Goal: Navigation & Orientation: Find specific page/section

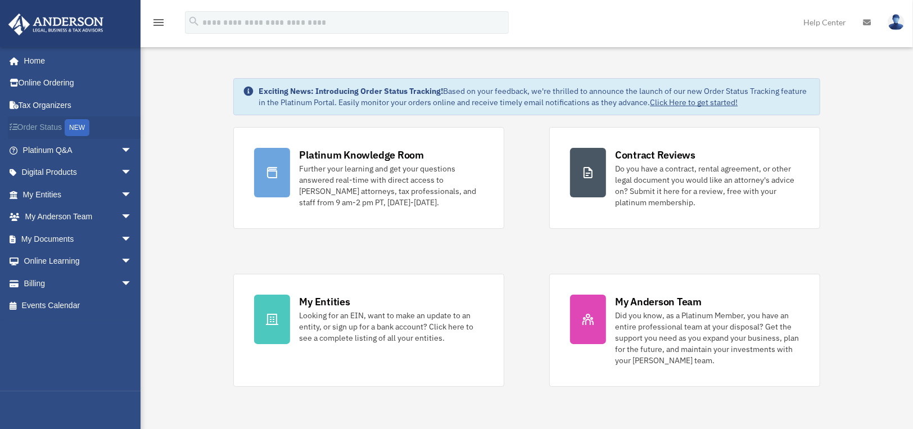
click at [56, 134] on link "Order Status NEW" at bounding box center [78, 127] width 141 height 23
click at [163, 28] on icon "menu" at bounding box center [158, 22] width 13 height 13
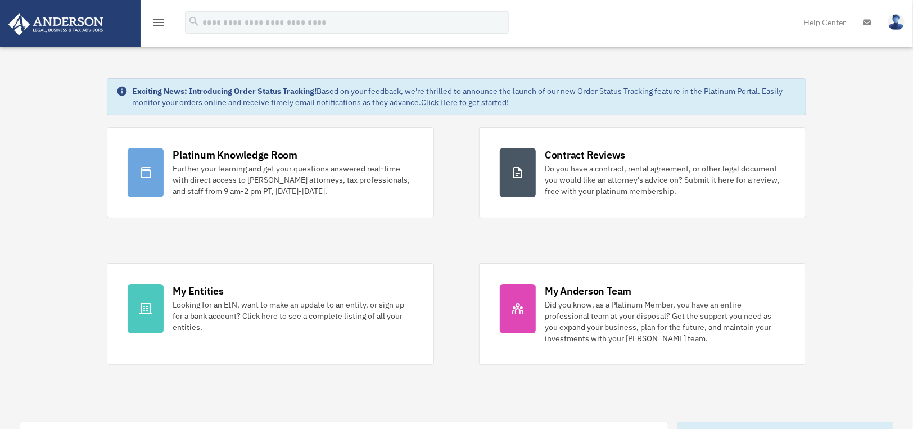
click at [160, 23] on icon "menu" at bounding box center [158, 22] width 13 height 13
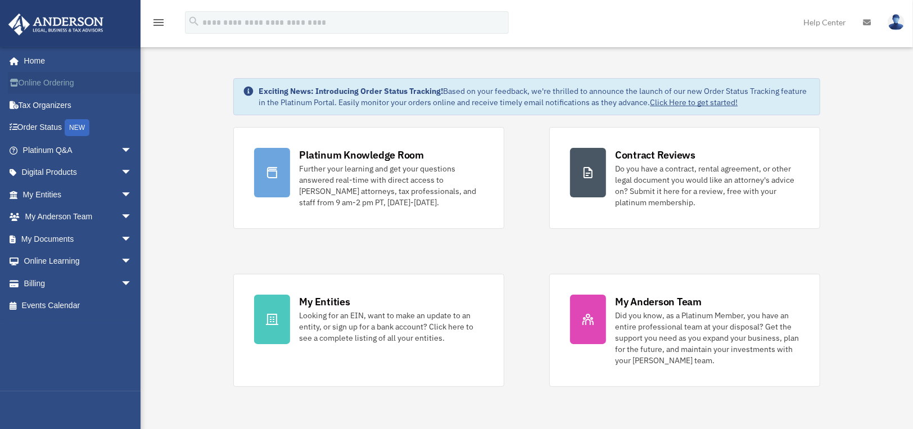
click at [61, 84] on link "Online Ordering" at bounding box center [78, 83] width 141 height 22
click at [121, 263] on span "arrow_drop_down" at bounding box center [132, 261] width 22 height 23
click at [71, 288] on link "Courses" at bounding box center [82, 283] width 133 height 22
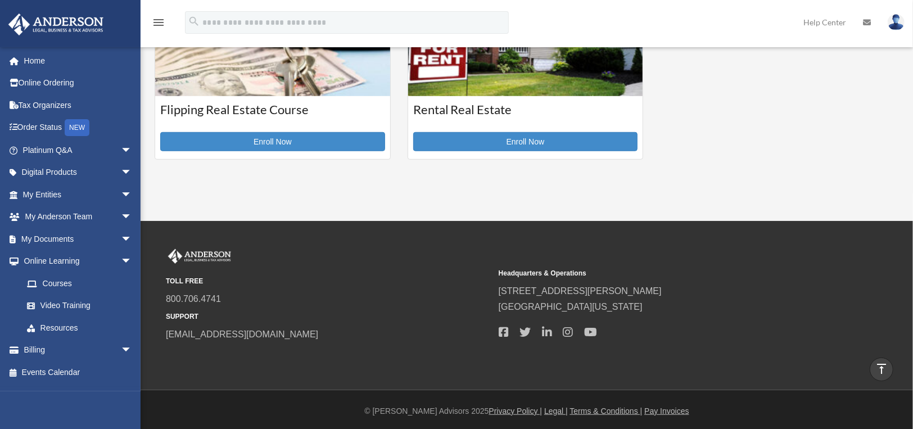
scroll to position [522, 0]
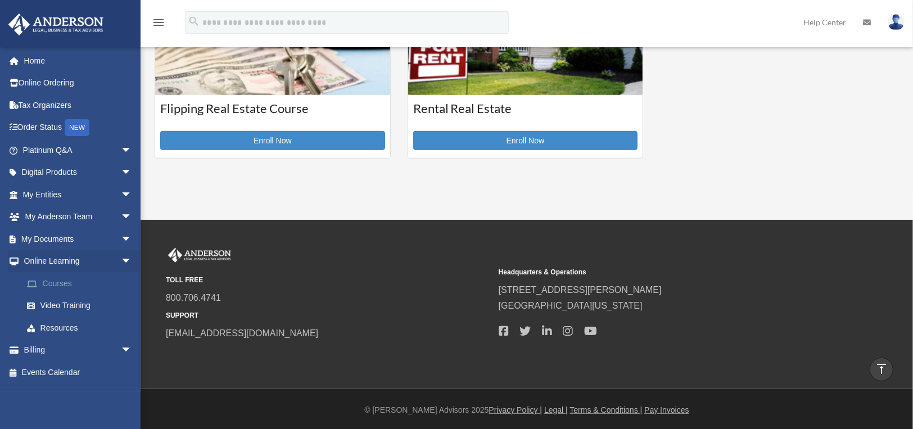
click at [64, 288] on link "Courses" at bounding box center [82, 283] width 133 height 22
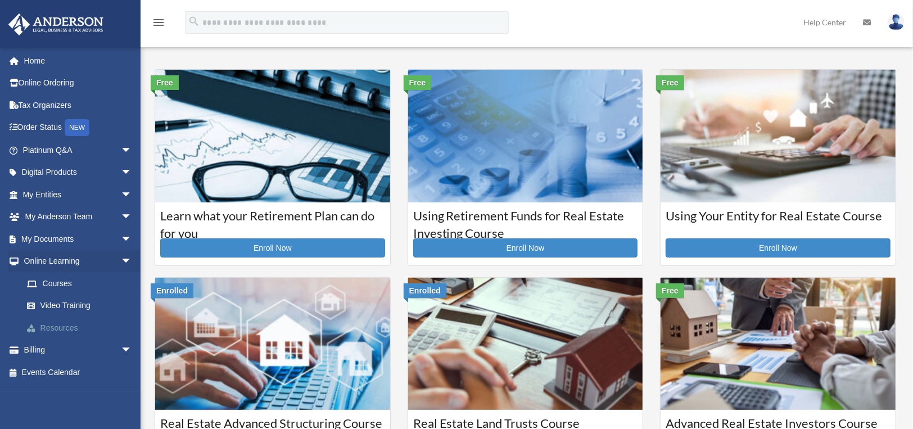
click at [57, 326] on link "Resources" at bounding box center [82, 328] width 133 height 22
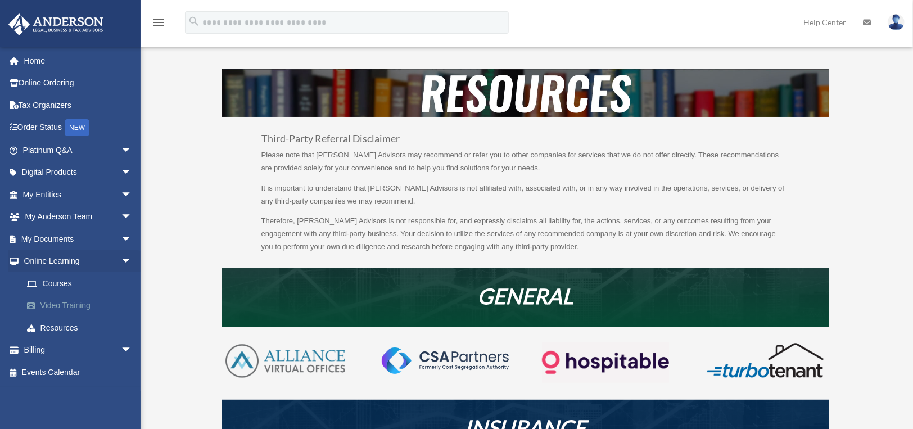
click at [57, 309] on link "Video Training" at bounding box center [82, 306] width 133 height 22
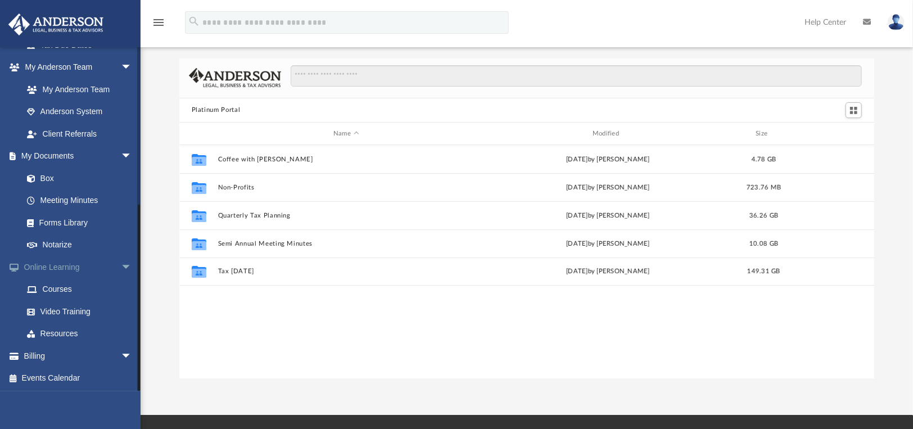
scroll to position [13, 0]
click at [63, 273] on link "Online Learning arrow_drop_down" at bounding box center [78, 267] width 141 height 22
click at [73, 137] on link "Client Referrals" at bounding box center [82, 134] width 133 height 22
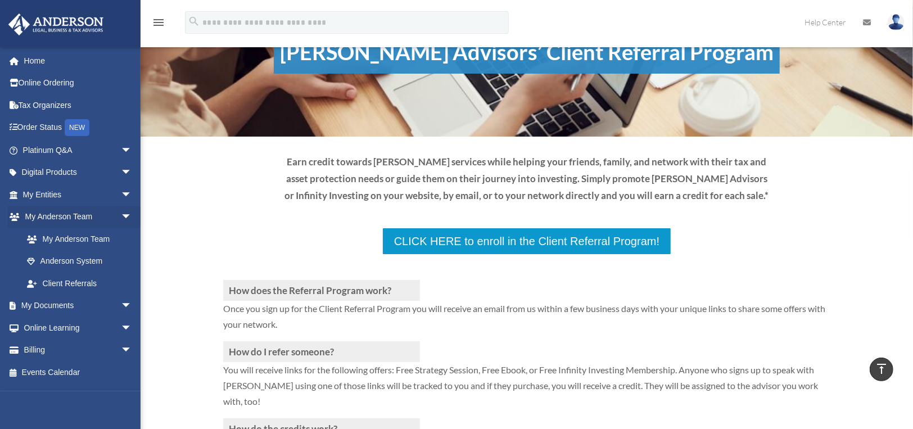
scroll to position [46, 0]
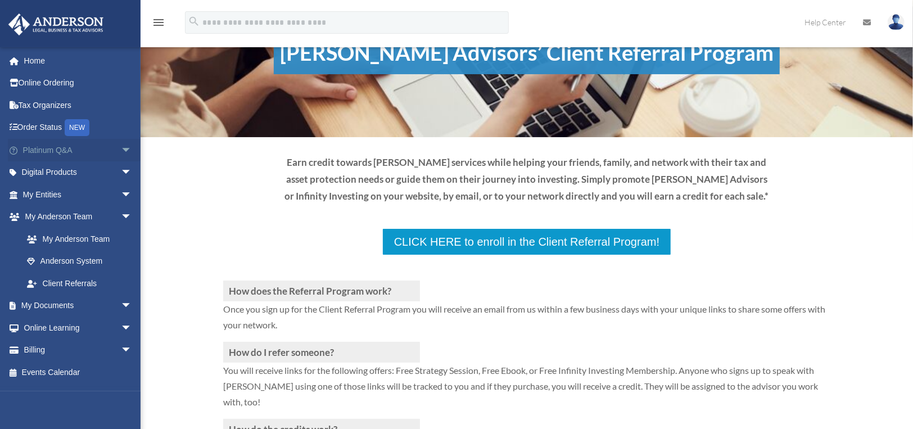
click at [49, 147] on link "Platinum Q&A arrow_drop_down" at bounding box center [78, 150] width 141 height 22
click at [50, 148] on link "Platinum Q&A arrow_drop_down" at bounding box center [78, 150] width 141 height 22
click at [121, 148] on span "arrow_drop_down" at bounding box center [132, 150] width 22 height 23
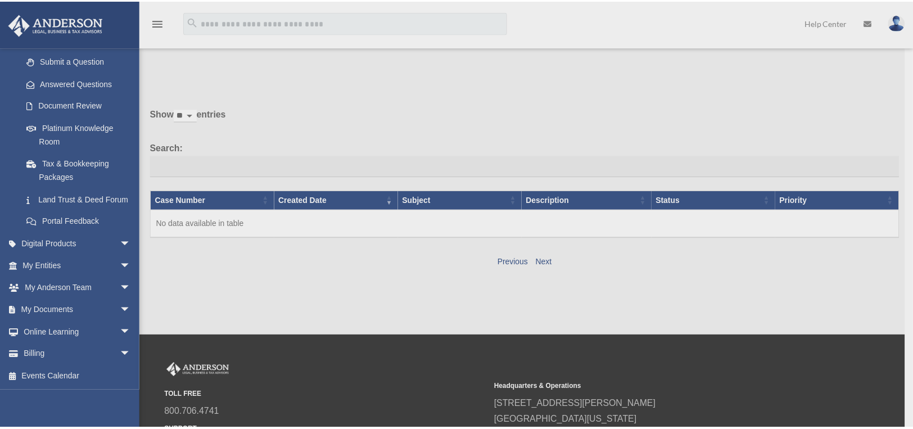
scroll to position [2, 0]
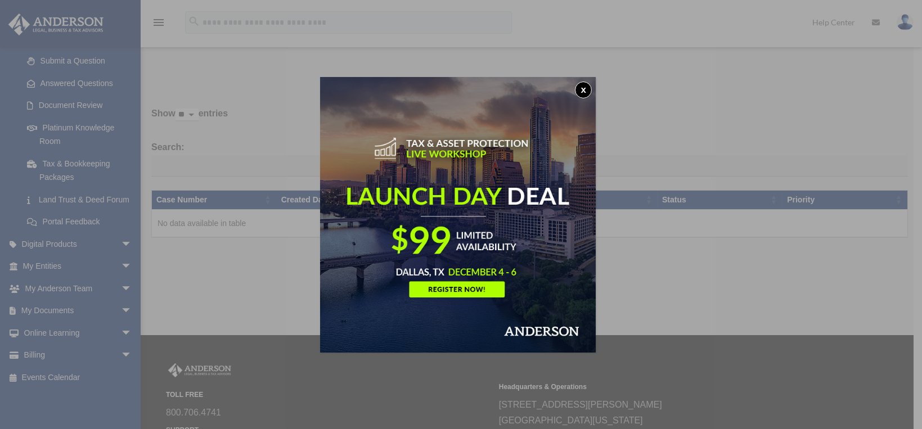
click at [584, 88] on button "x" at bounding box center [583, 90] width 17 height 17
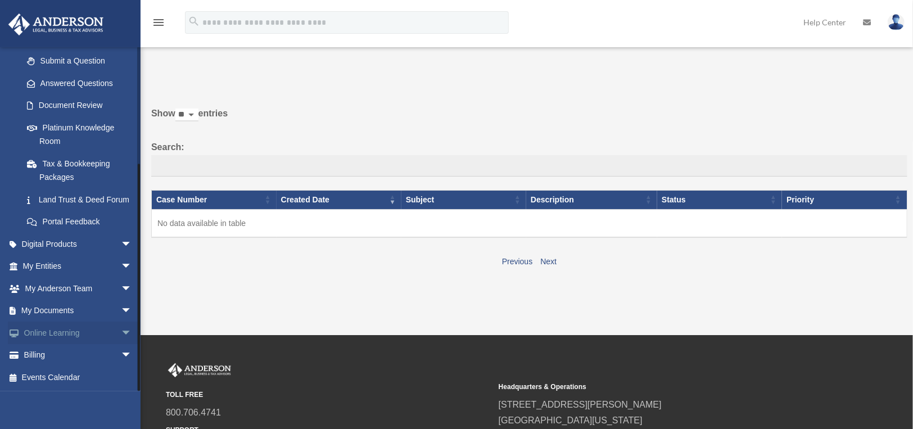
click at [85, 336] on link "Online Learning arrow_drop_down" at bounding box center [78, 333] width 141 height 22
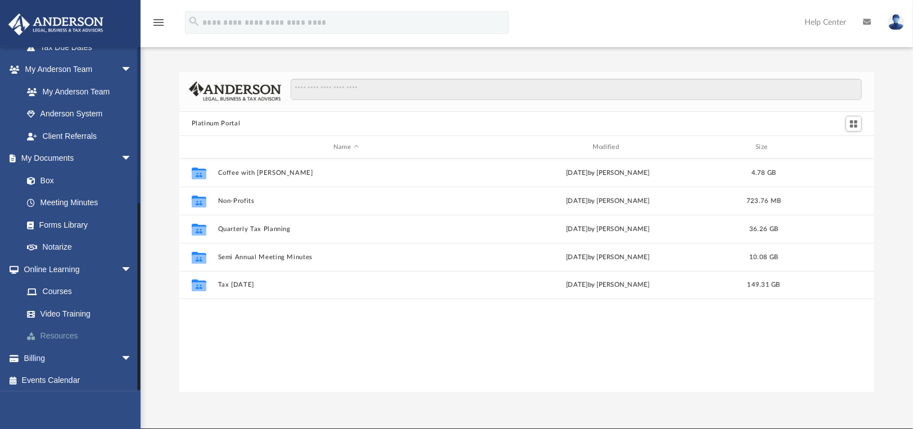
scroll to position [281, 0]
click at [48, 383] on link "Events Calendar" at bounding box center [78, 380] width 141 height 22
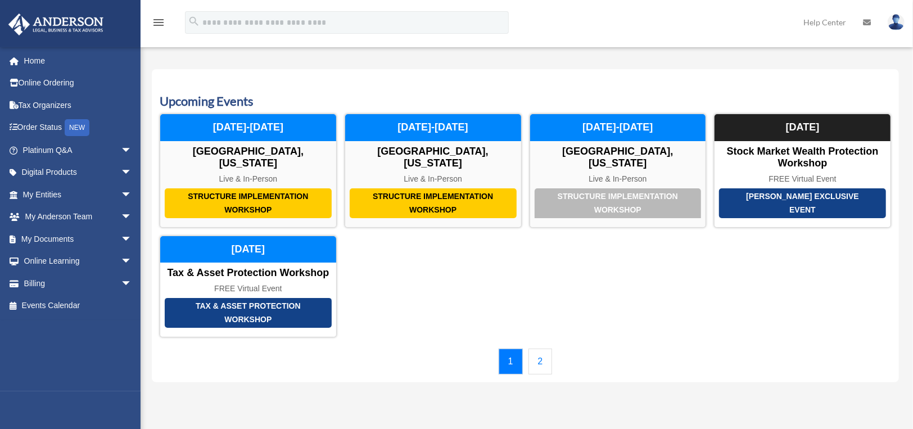
click at [546, 349] on link "2" at bounding box center [541, 362] width 24 height 26
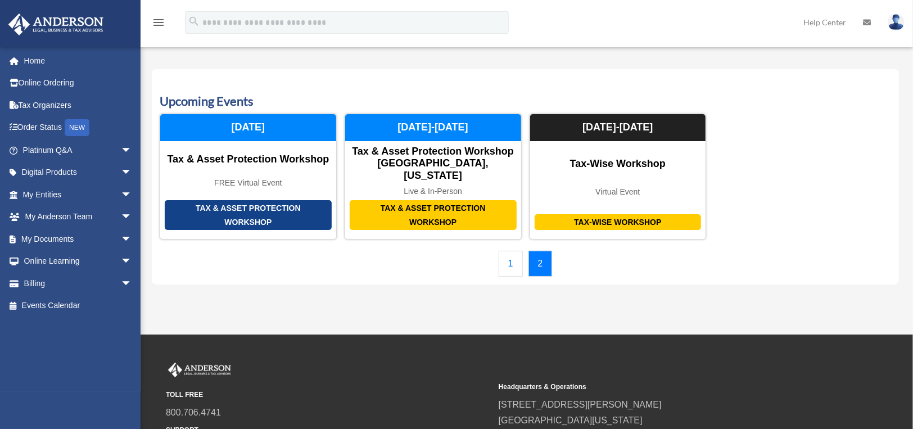
click at [513, 259] on link "1" at bounding box center [511, 264] width 24 height 26
